Goal: Find specific page/section: Find specific page/section

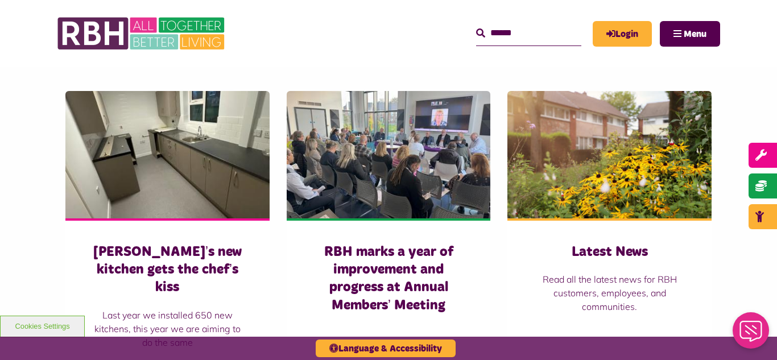
scroll to position [751, 0]
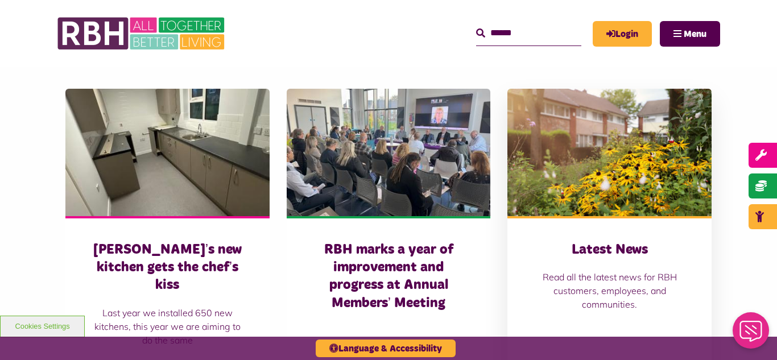
click at [653, 183] on img at bounding box center [609, 152] width 204 height 127
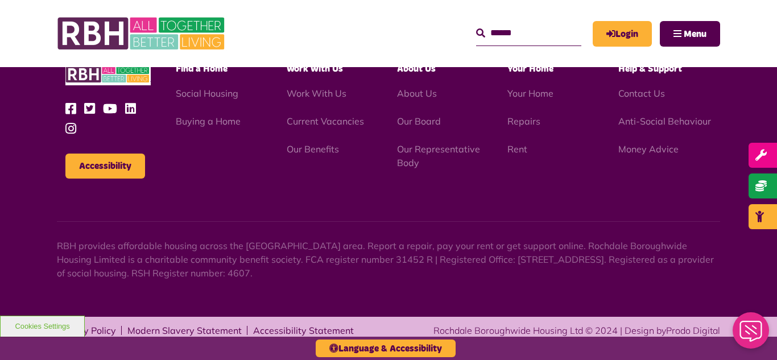
scroll to position [1618, 0]
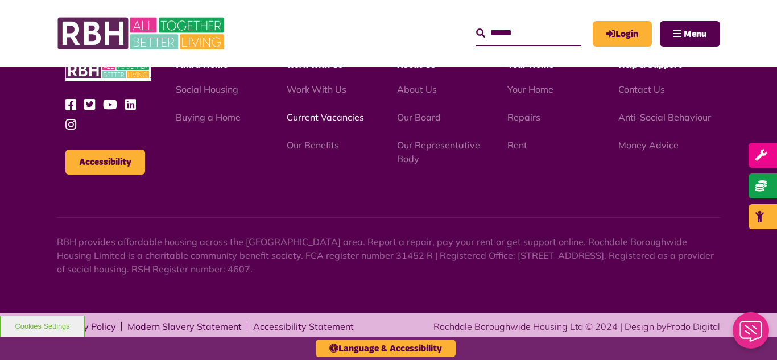
click at [305, 117] on link "Current Vacancies" at bounding box center [325, 116] width 77 height 11
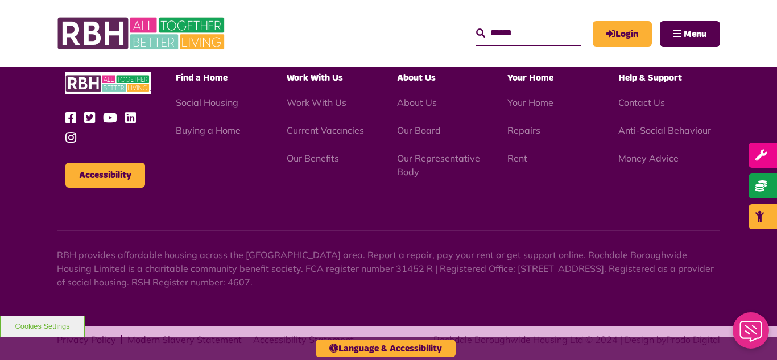
scroll to position [1081, 0]
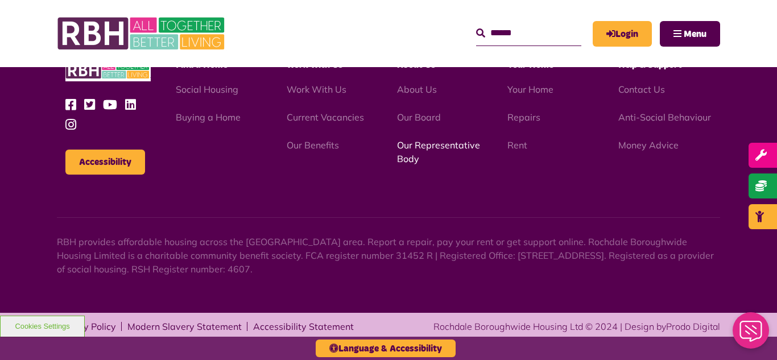
click at [420, 146] on link "Our Representative Body" at bounding box center [438, 151] width 83 height 25
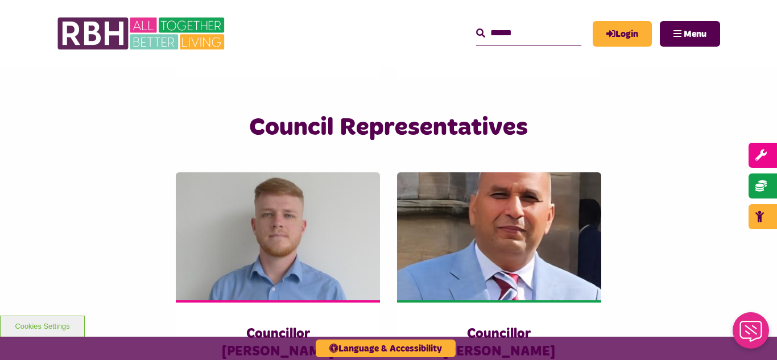
scroll to position [2979, 0]
